Goal: Task Accomplishment & Management: Manage account settings

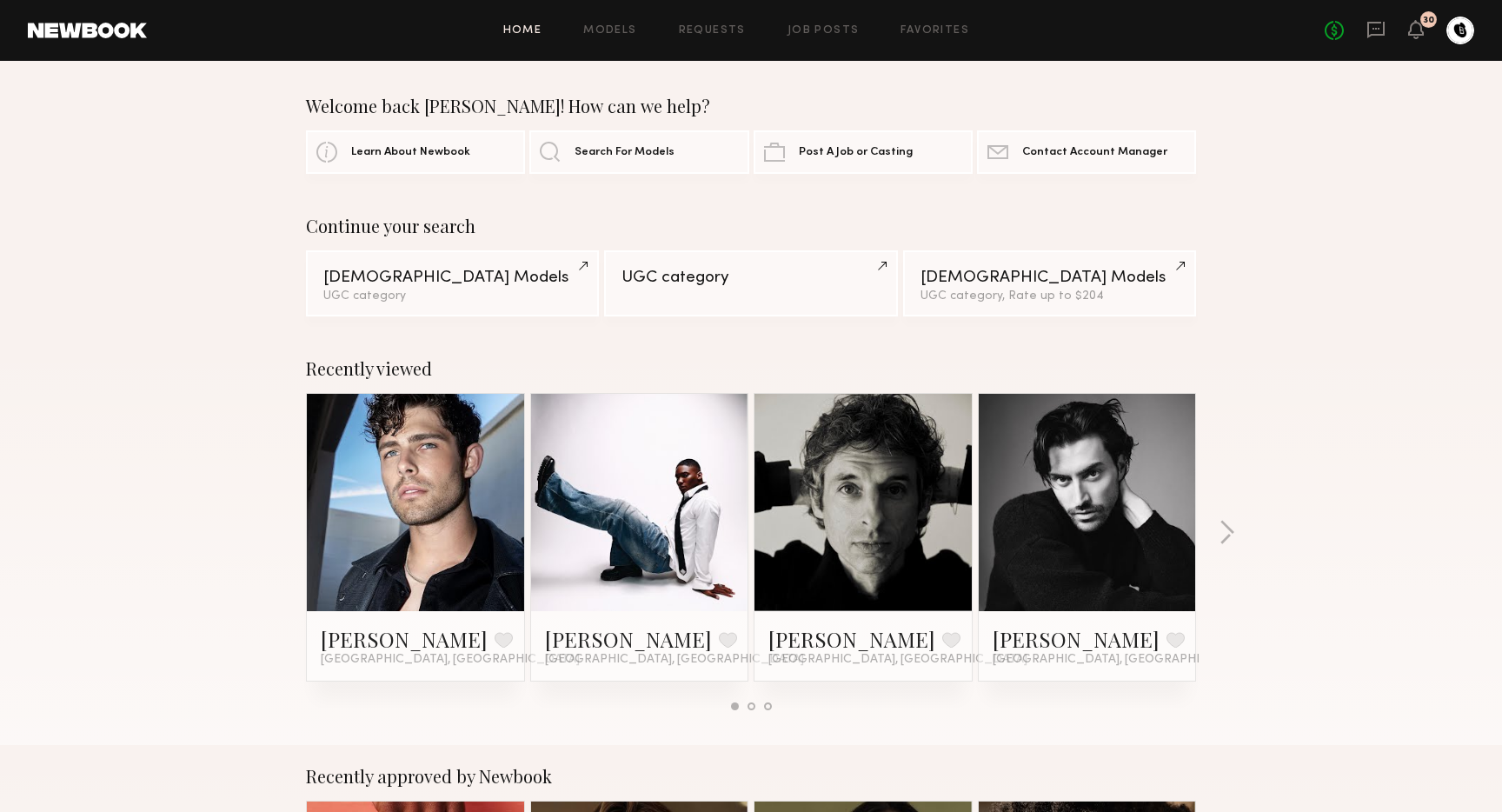
scroll to position [1, 0]
click at [692, 34] on link "Requests" at bounding box center [713, 31] width 67 height 11
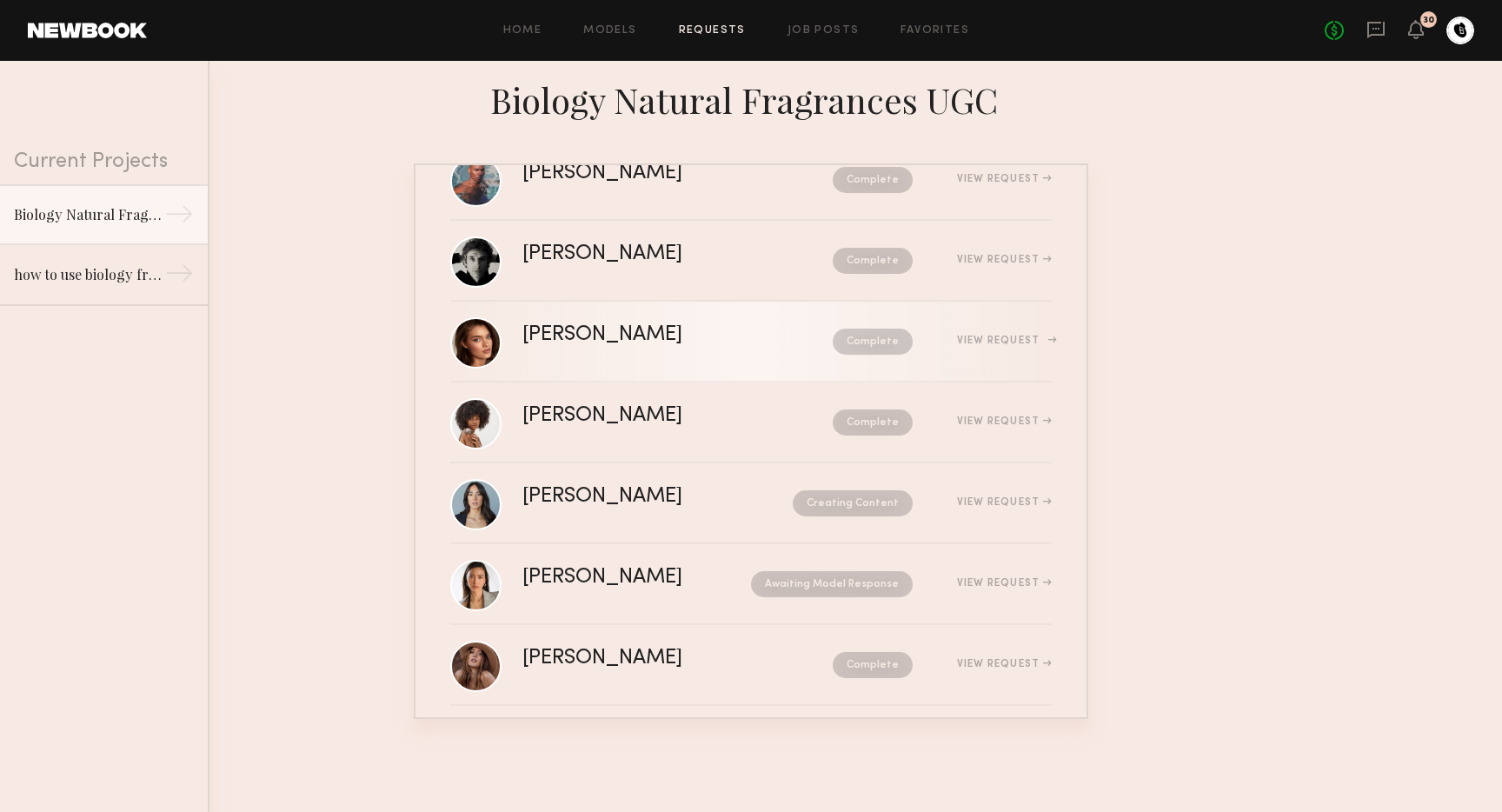
scroll to position [151, 0]
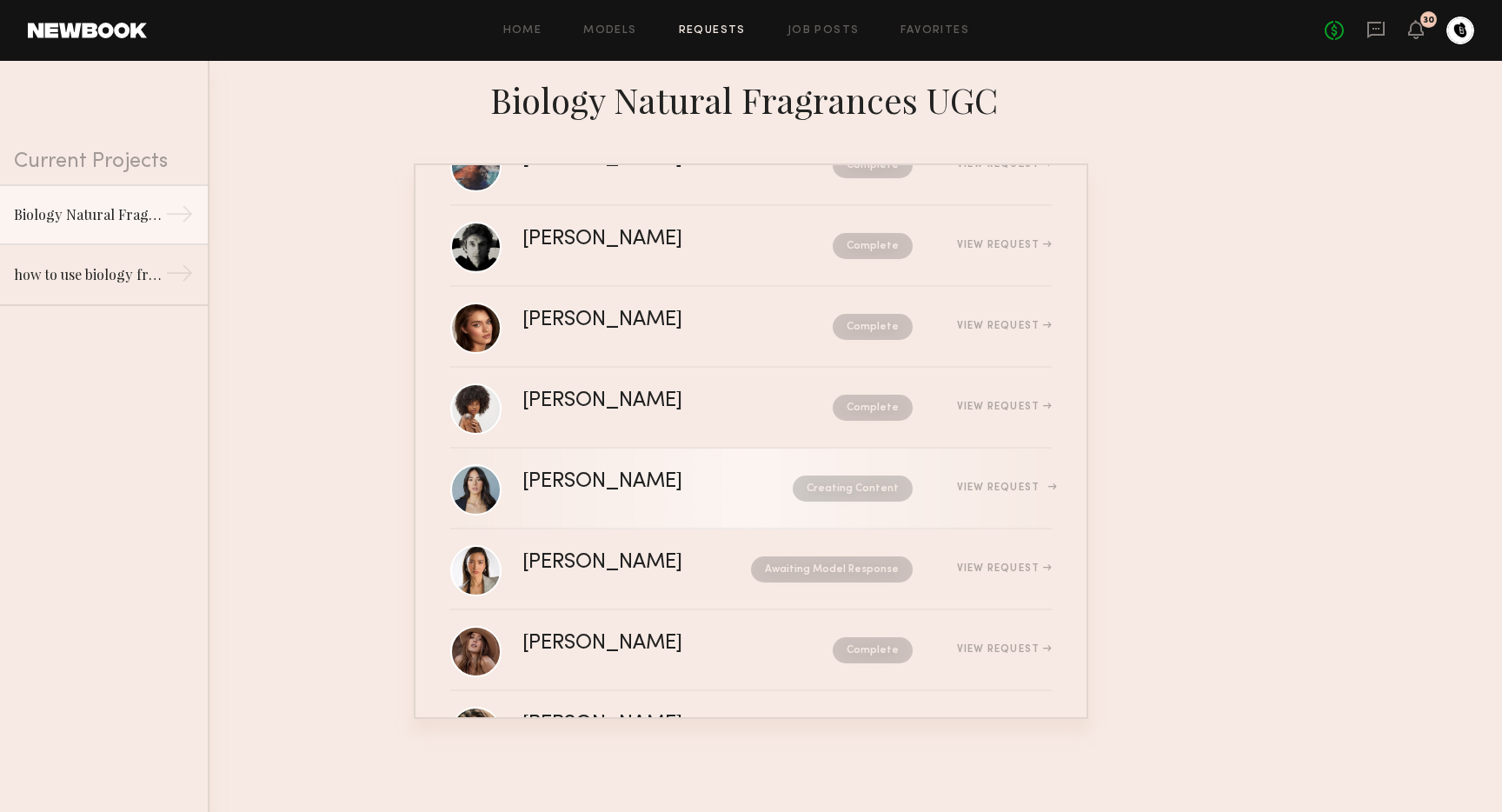
click at [713, 465] on link "[PERSON_NAME] Creating Content View Request" at bounding box center [750, 489] width 601 height 81
